Goal: Navigation & Orientation: Find specific page/section

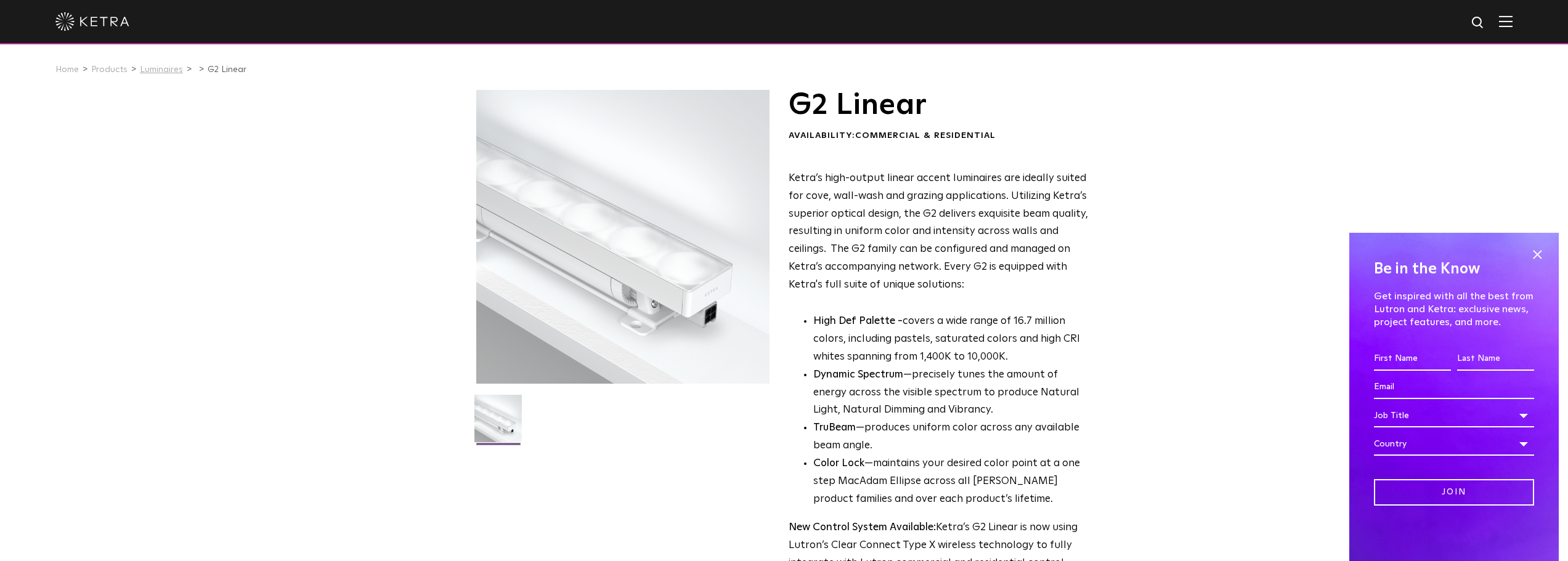
click at [162, 72] on link "Luminaires" at bounding box center [161, 69] width 43 height 9
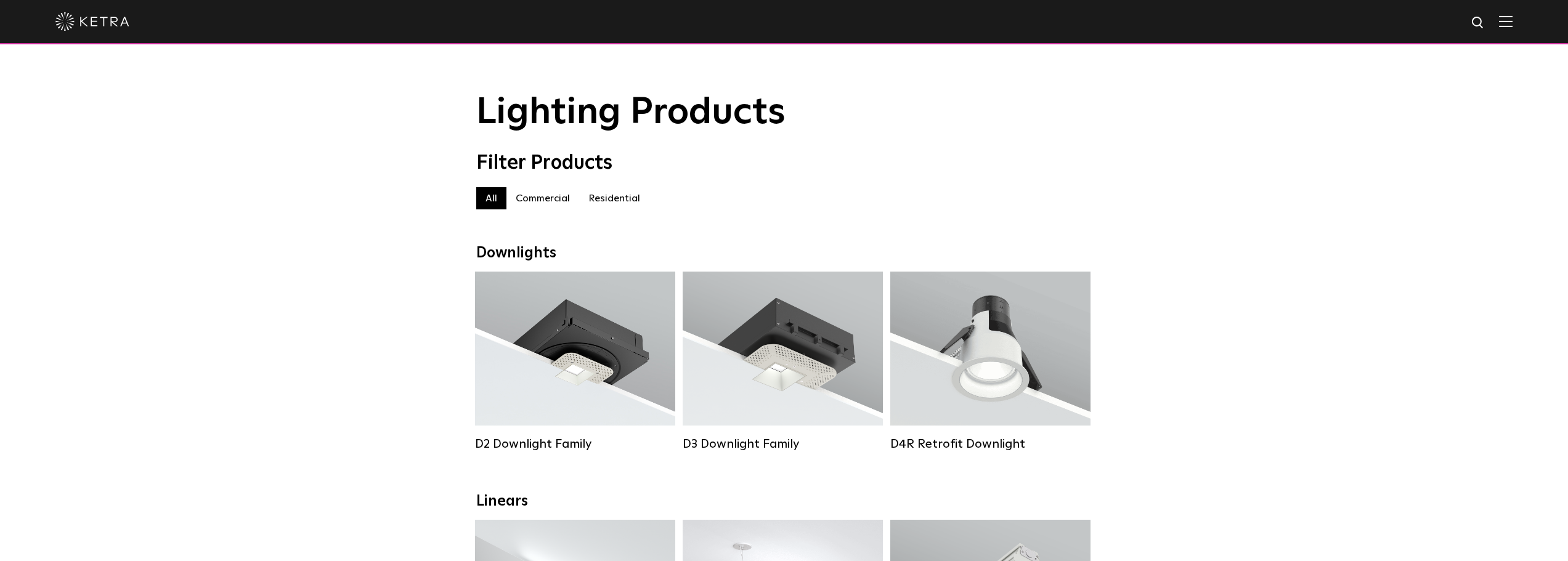
click at [621, 203] on label "Residential" at bounding box center [615, 198] width 70 height 22
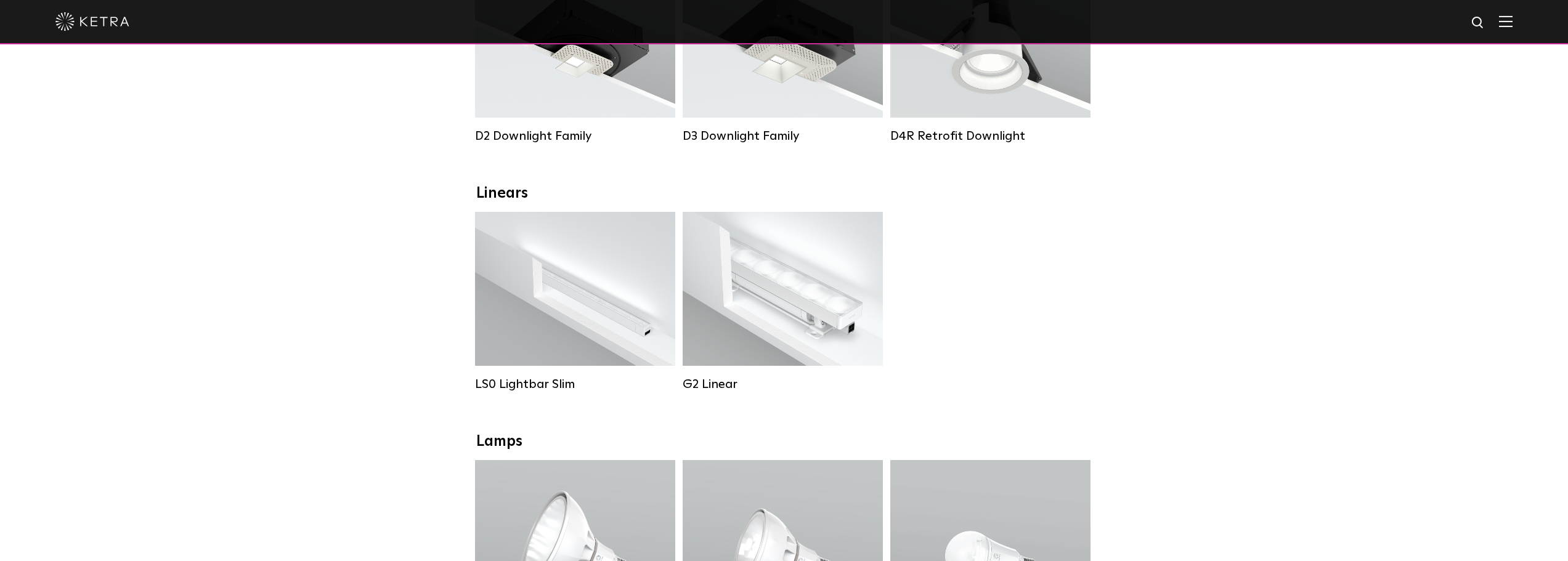
scroll to position [370, 0]
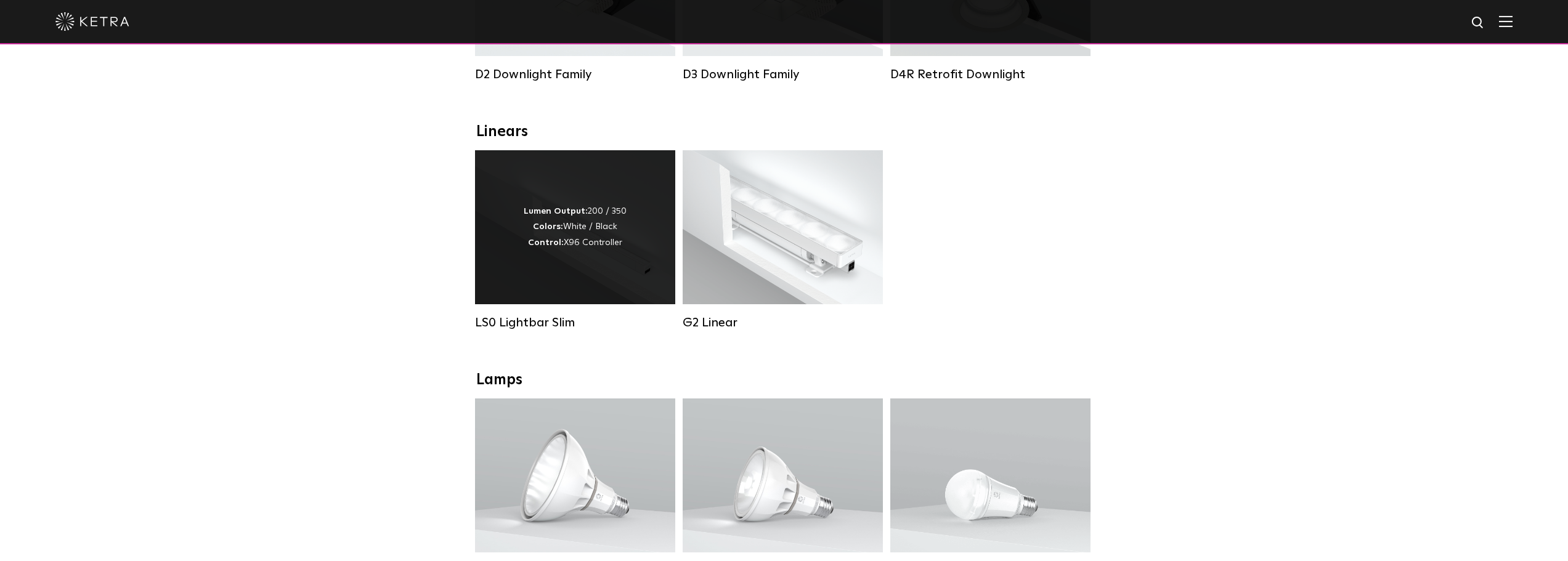
click at [563, 247] on strong "Control:" at bounding box center [545, 242] width 36 height 9
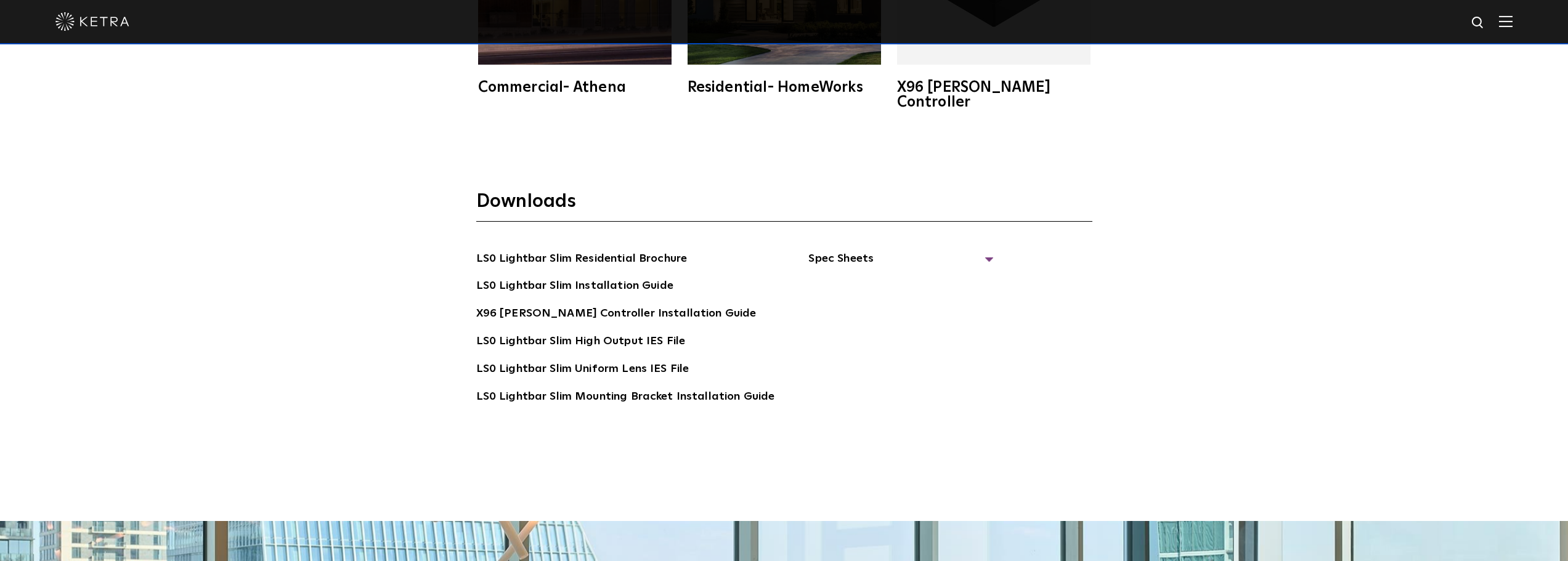
scroll to position [2650, 0]
